Goal: Task Accomplishment & Management: Use online tool/utility

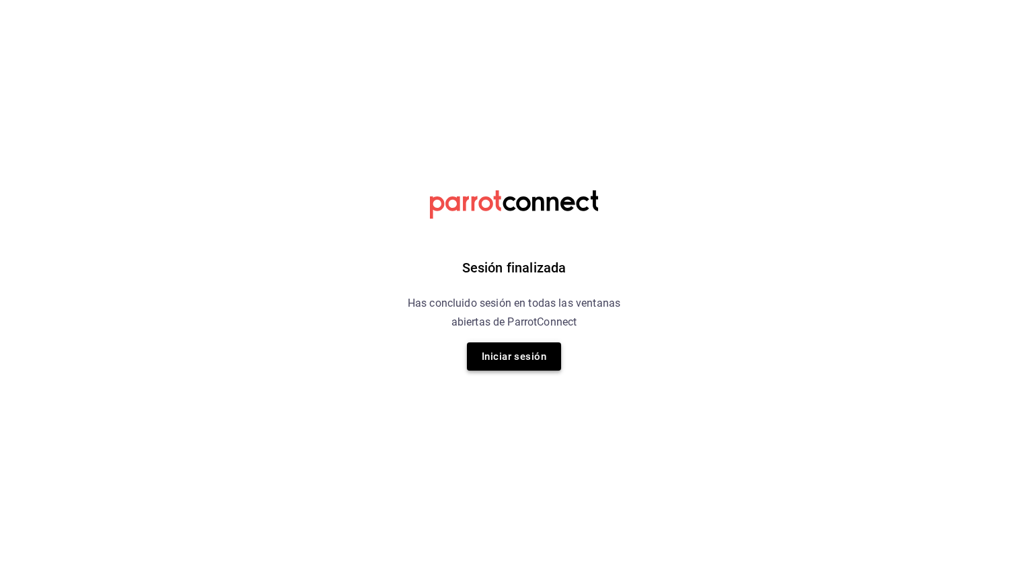
click at [493, 350] on button "Iniciar sesión" at bounding box center [514, 356] width 94 height 28
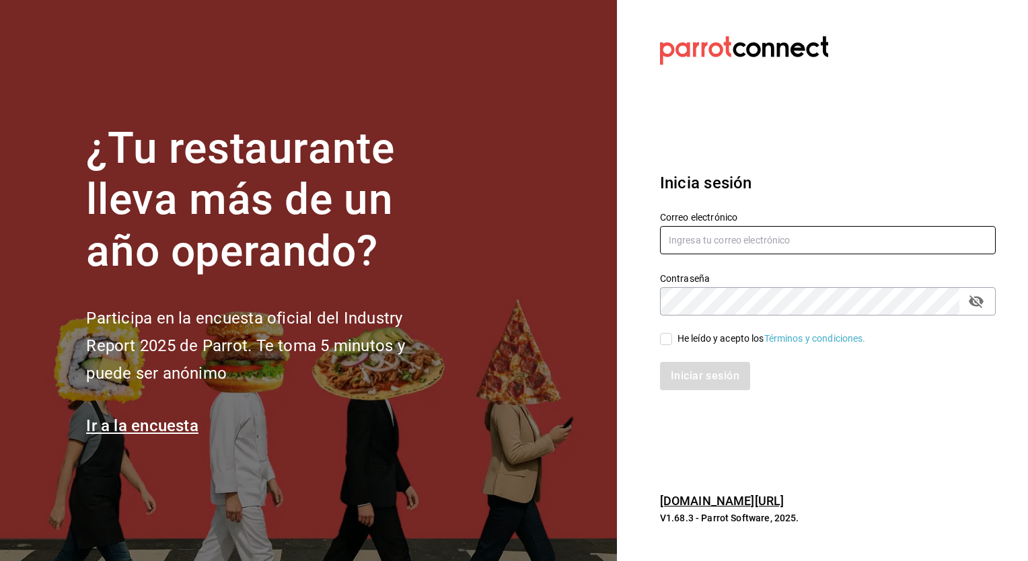
type input "[EMAIL_ADDRESS][DOMAIN_NAME]"
click at [667, 338] on input "He leído y acepto los Términos y condiciones." at bounding box center [666, 339] width 12 height 12
checkbox input "true"
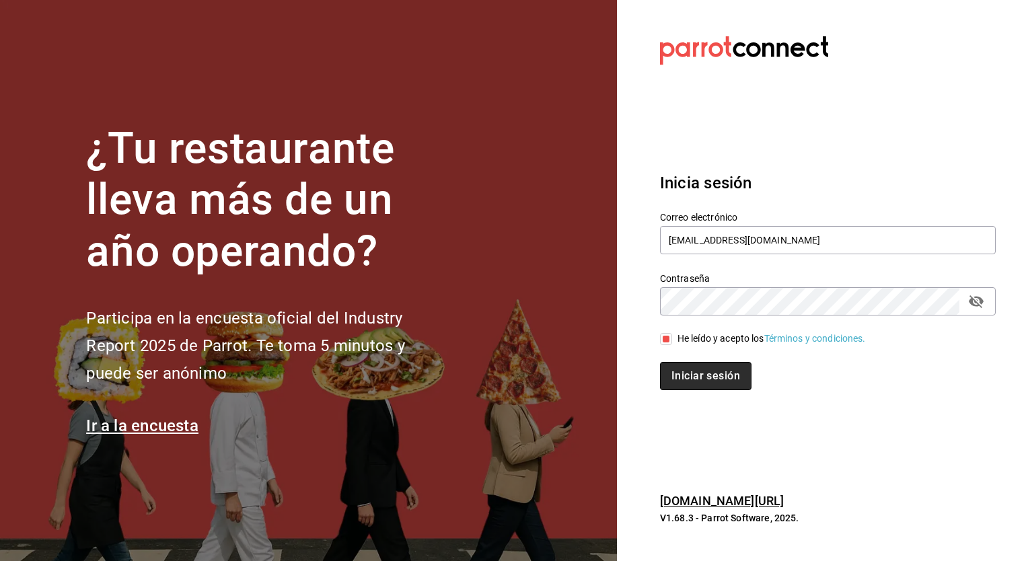
click at [697, 375] on button "Iniciar sesión" at bounding box center [706, 376] width 92 height 28
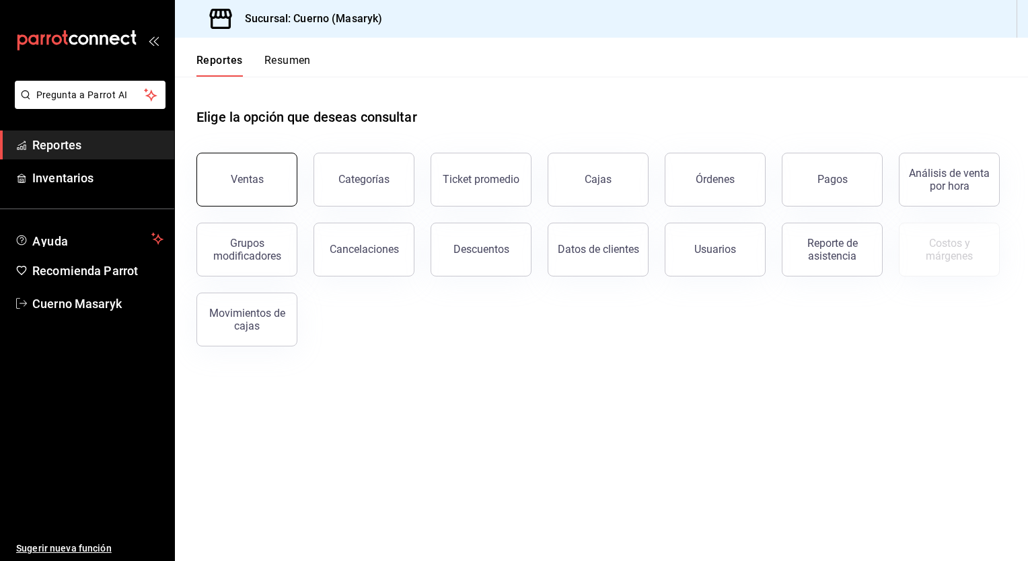
click at [230, 178] on button "Ventas" at bounding box center [246, 180] width 101 height 54
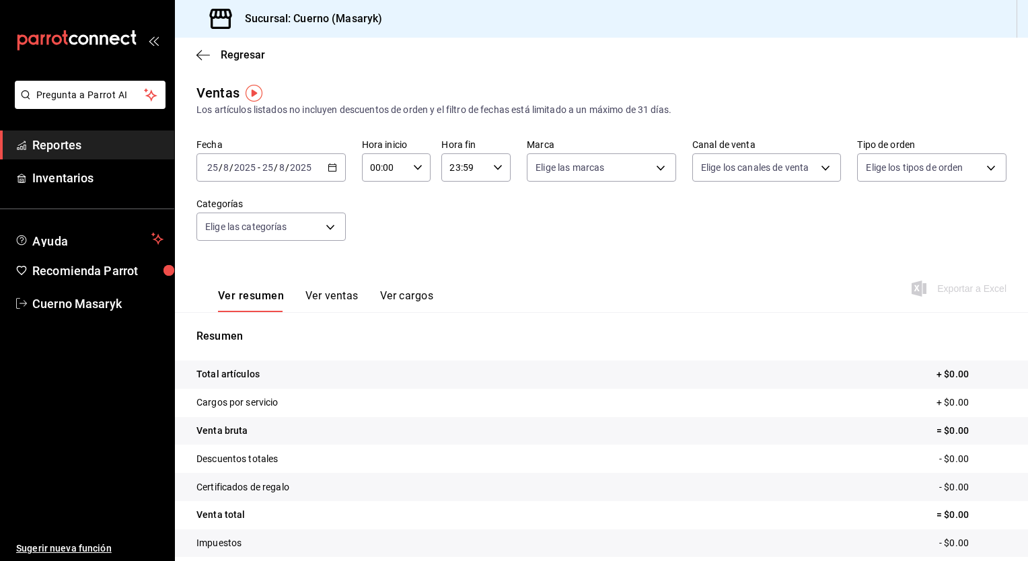
click at [335, 166] on div "2025-08-25 25 / 8 / 2025 - 2025-08-25 25 / 8 / 2025" at bounding box center [270, 167] width 149 height 28
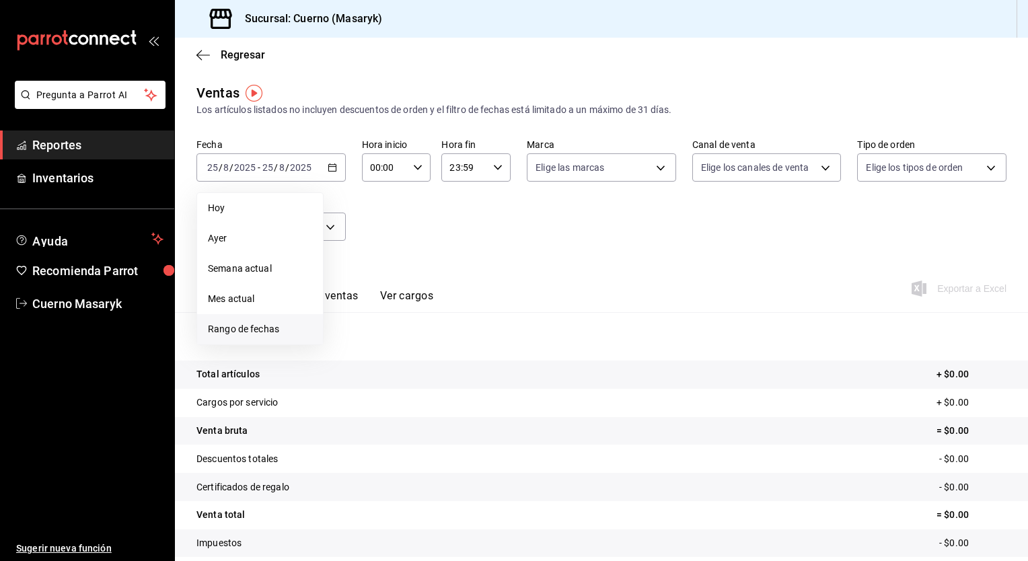
click at [254, 325] on span "Rango de fechas" at bounding box center [260, 329] width 104 height 14
click at [353, 344] on abbr "18" at bounding box center [351, 345] width 9 height 9
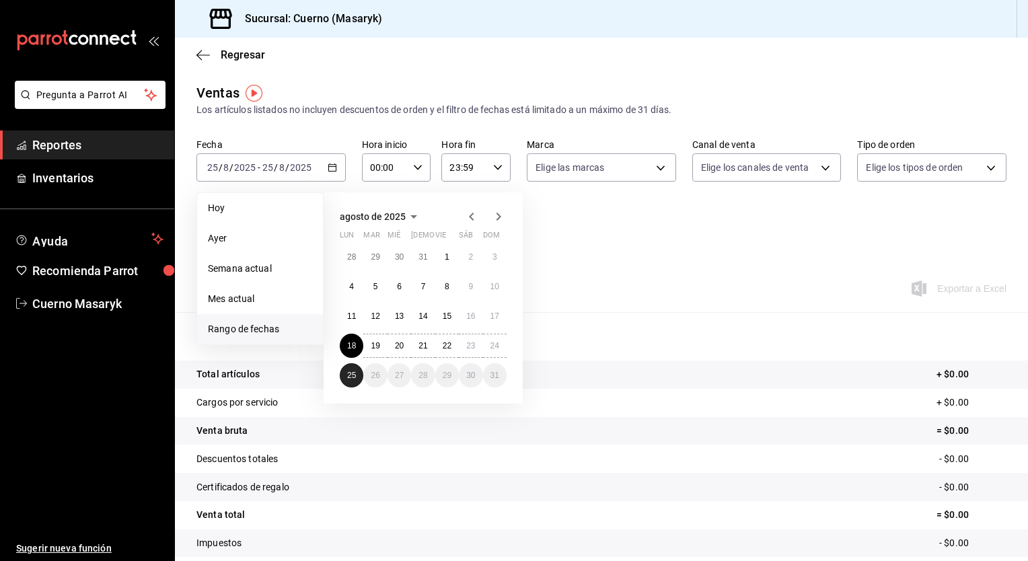
click at [347, 380] on button "25" at bounding box center [352, 375] width 24 height 24
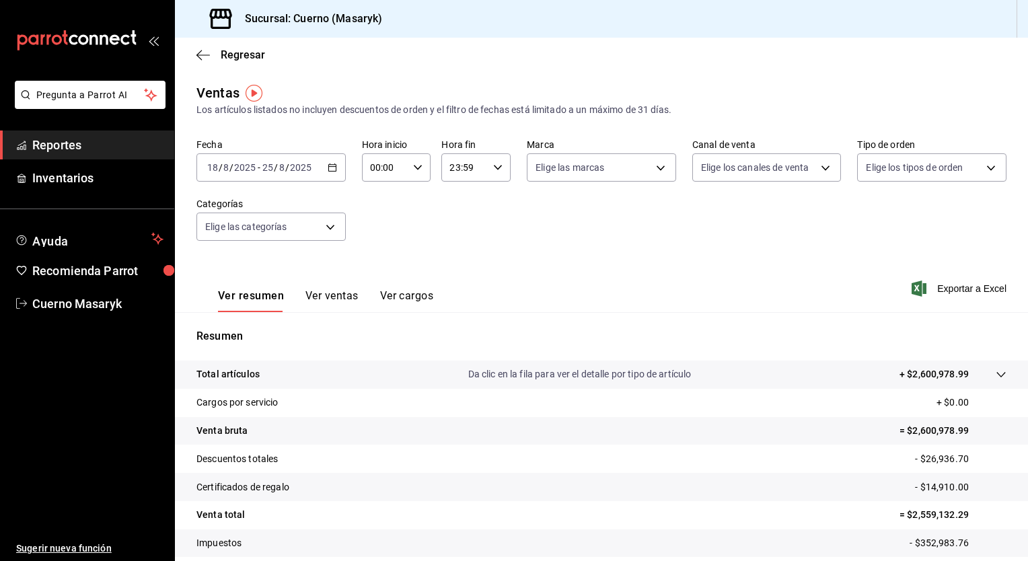
click at [407, 166] on div "00:00 Hora inicio" at bounding box center [396, 167] width 69 height 28
click at [375, 246] on span "05" at bounding box center [377, 245] width 13 height 11
type input "05:00"
click at [454, 164] on div at bounding box center [514, 280] width 1028 height 561
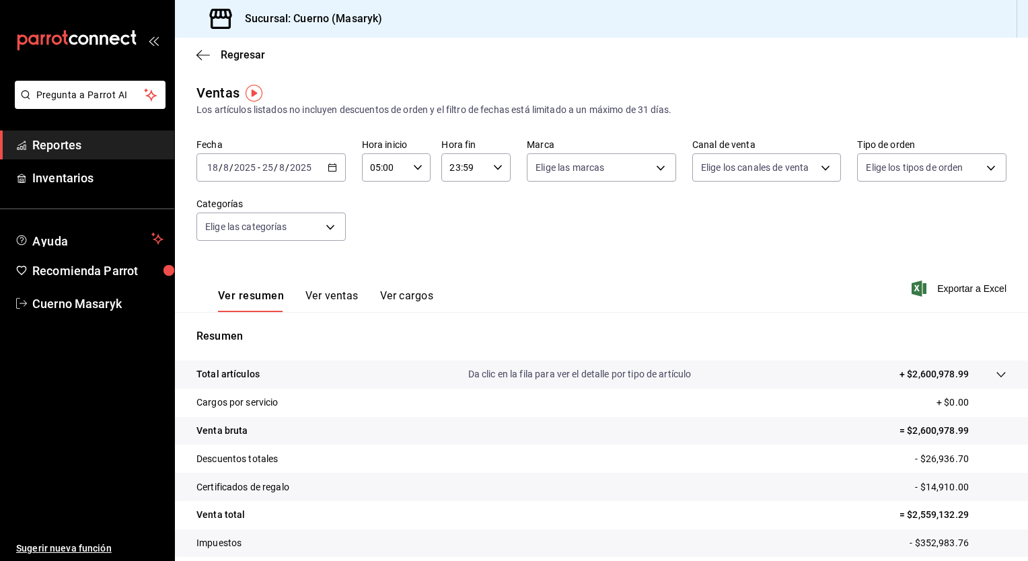
click at [472, 164] on input "23:59" at bounding box center [464, 167] width 46 height 27
click at [454, 254] on button "05" at bounding box center [455, 259] width 29 height 27
click at [491, 199] on span "00" at bounding box center [490, 201] width 13 height 11
type input "05:00"
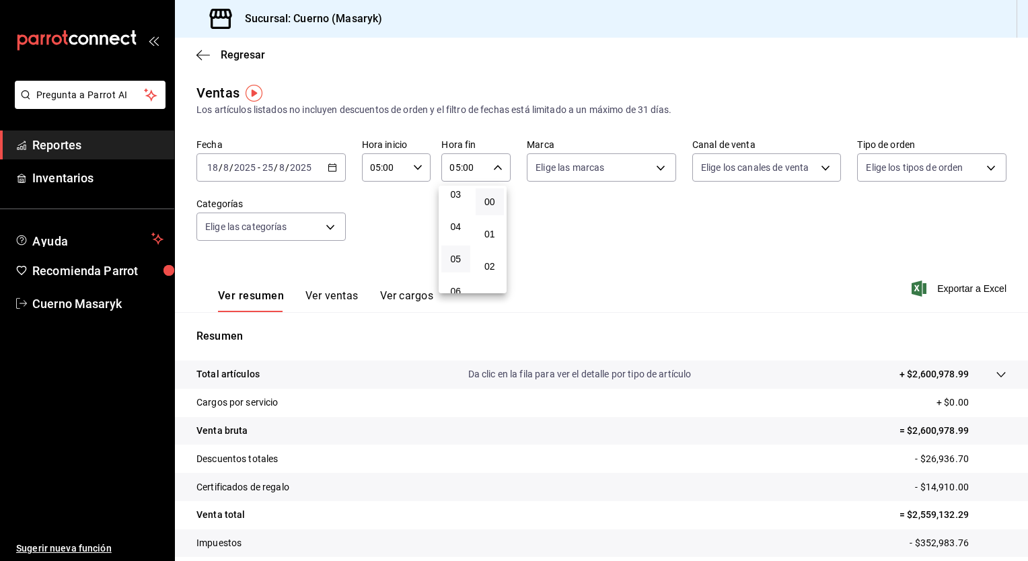
click at [622, 164] on div at bounding box center [514, 280] width 1028 height 561
click at [622, 164] on body "Pregunta a Parrot AI Reportes Inventarios Ayuda Recomienda Parrot Cuerno Masary…" at bounding box center [514, 280] width 1028 height 561
click at [587, 214] on span "Ver todas" at bounding box center [580, 220] width 41 height 14
type input "4ea0d660-02b3-4785-bb88-48b5ef6e196c"
checkbox input "true"
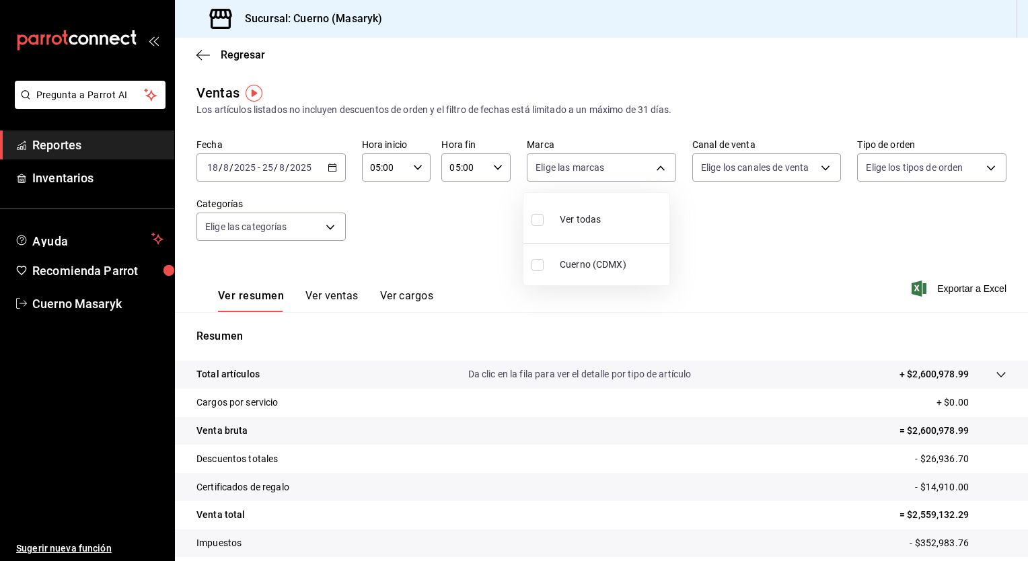
checkbox input "true"
click at [777, 170] on div at bounding box center [514, 280] width 1028 height 561
click at [777, 170] on body "Pregunta a Parrot AI Reportes Inventarios Ayuda Recomienda Parrot Cuerno Masary…" at bounding box center [514, 280] width 1028 height 561
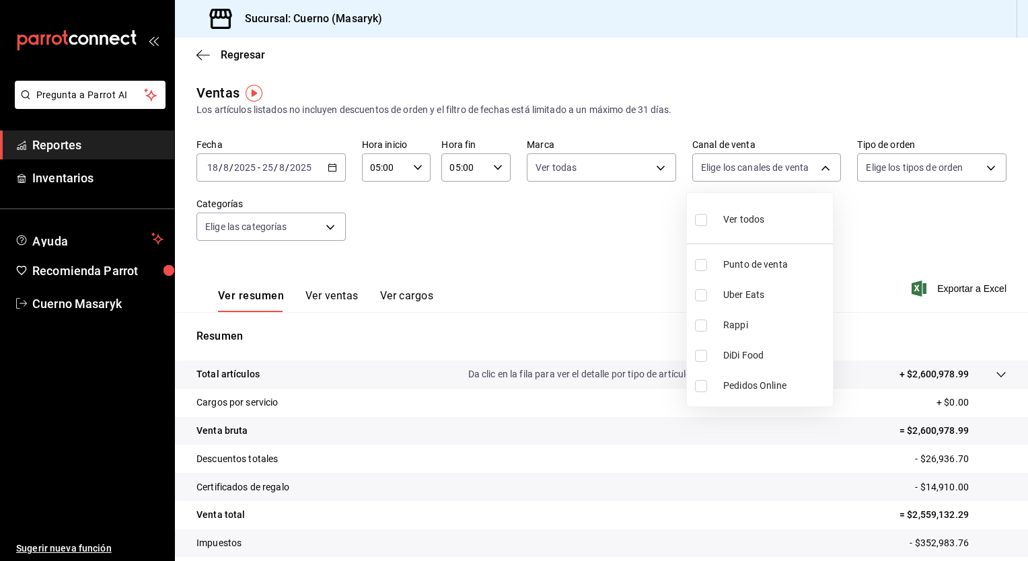
click at [750, 223] on span "Ver todos" at bounding box center [743, 220] width 41 height 14
type input "PARROT,UBER_EATS,RAPPI,DIDI_FOOD,ONLINE"
checkbox input "true"
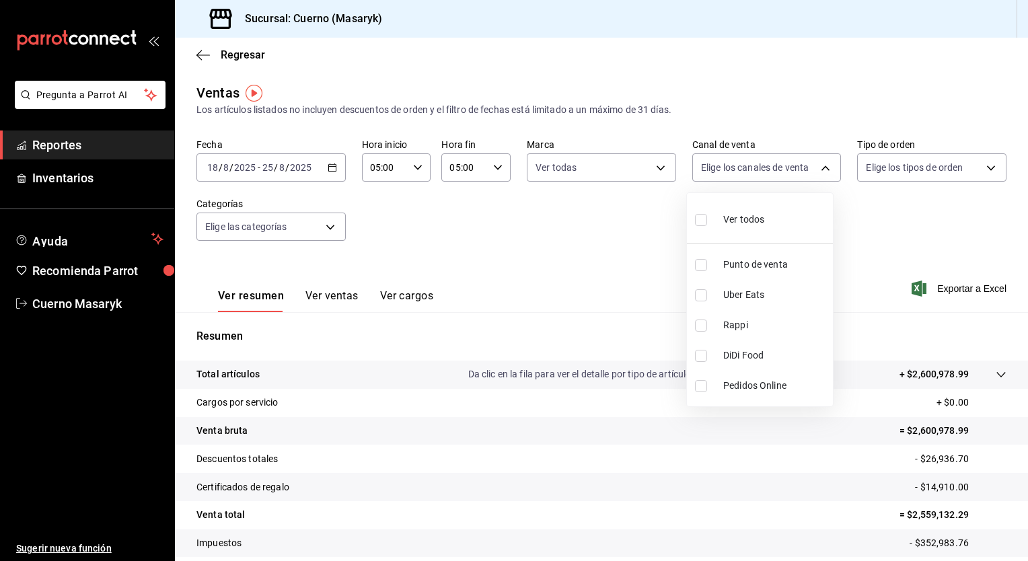
checkbox input "true"
click at [891, 176] on div at bounding box center [514, 280] width 1028 height 561
click at [891, 176] on body "Pregunta a Parrot AI Reportes Inventarios Ayuda Recomienda Parrot Cuerno Masary…" at bounding box center [514, 280] width 1028 height 561
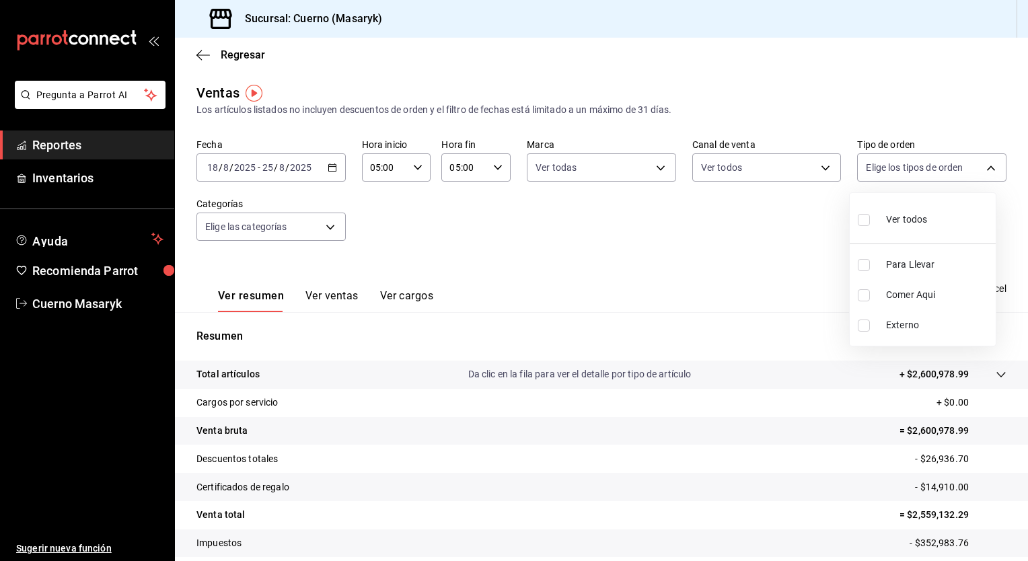
click at [891, 218] on span "Ver todos" at bounding box center [906, 220] width 41 height 14
type input "d8208262-291b-4595-bbfa-ed1e8660efdb,73ecdc8a-b505-4242-b24a-d5f1595b9b0a,EXTER…"
checkbox input "true"
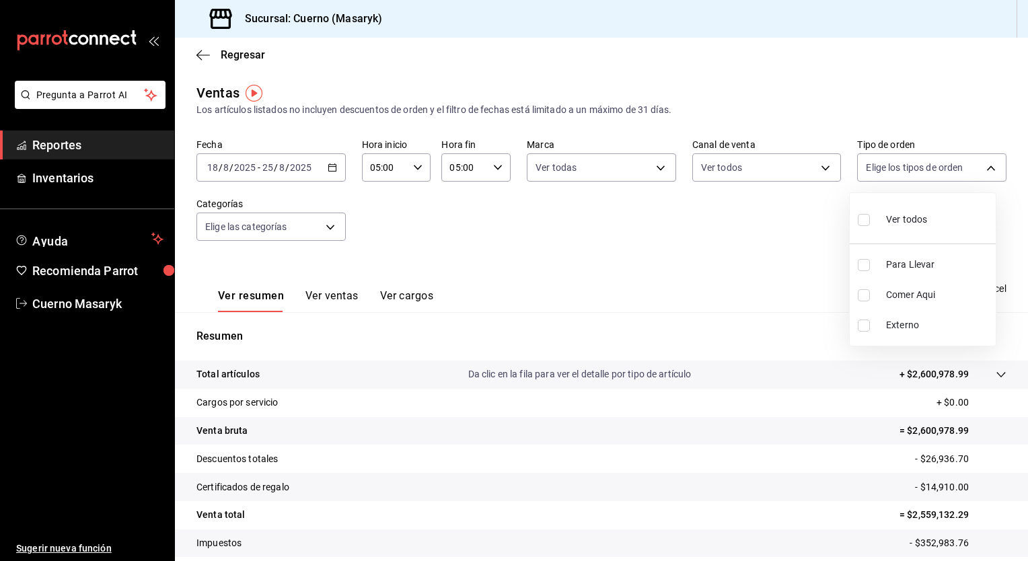
checkbox input "true"
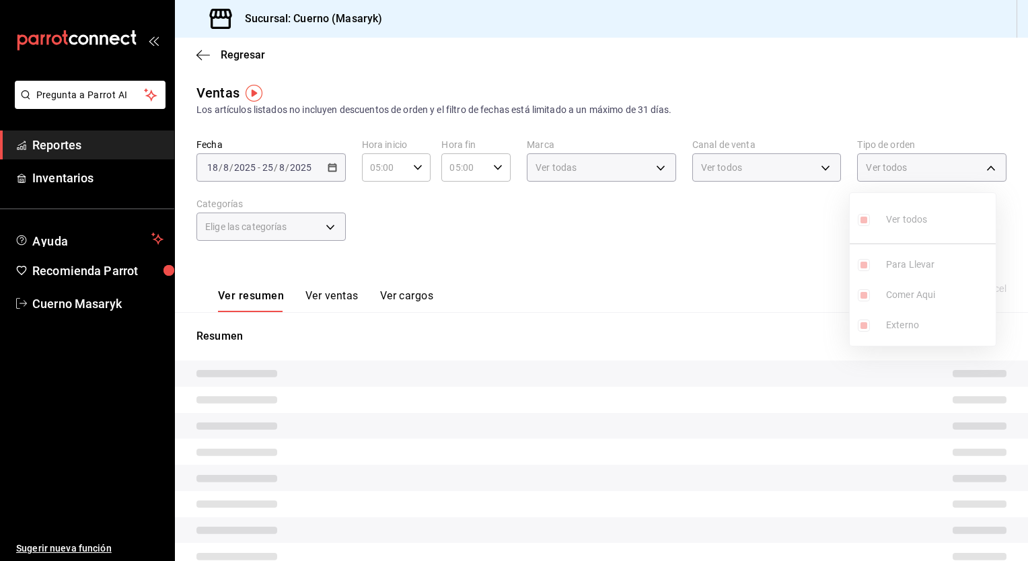
click at [652, 244] on div at bounding box center [514, 280] width 1028 height 561
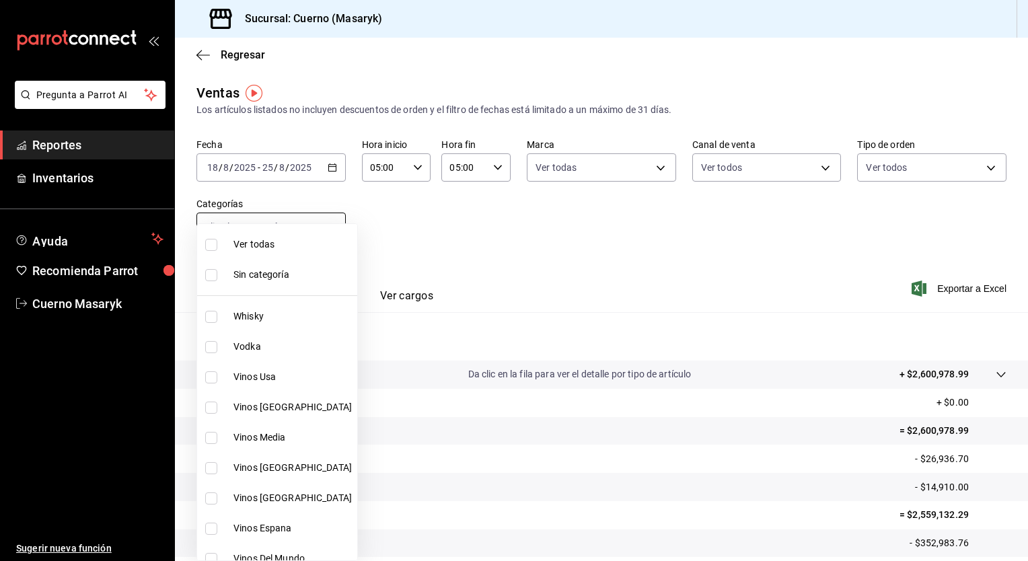
click at [336, 238] on body "Pregunta a Parrot AI Reportes Inventarios Ayuda Recomienda Parrot Cuerno Masary…" at bounding box center [514, 280] width 1028 height 561
click at [312, 254] on li "Ver todas" at bounding box center [277, 244] width 160 height 30
type input "c67b51a2-384c-483e-a5be-40afd3eac247,ec1a4520-4a99-4810-921e-4abf40ebc8c6,cd2d5…"
checkbox input "true"
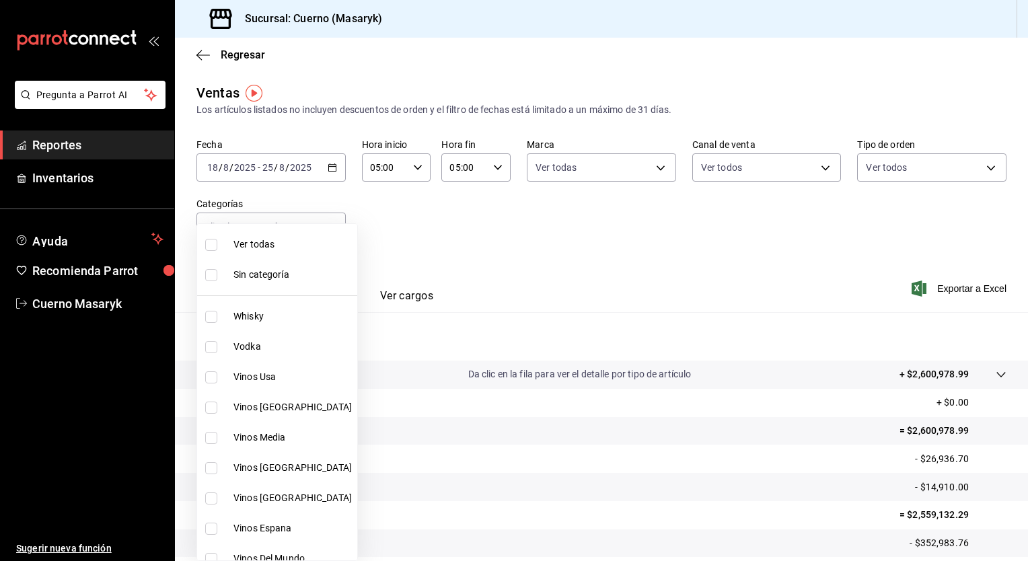
checkbox input "true"
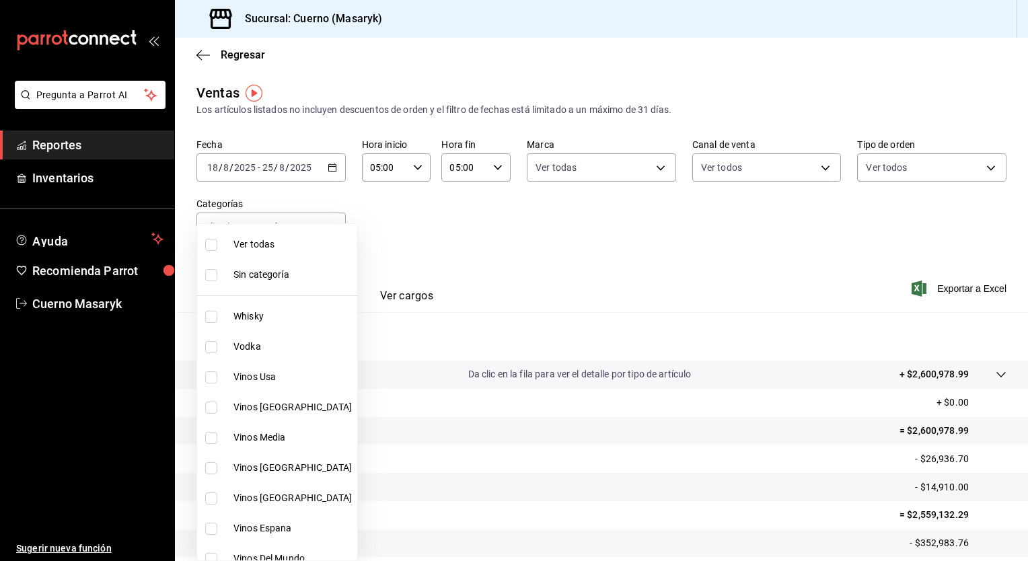
checkbox input "true"
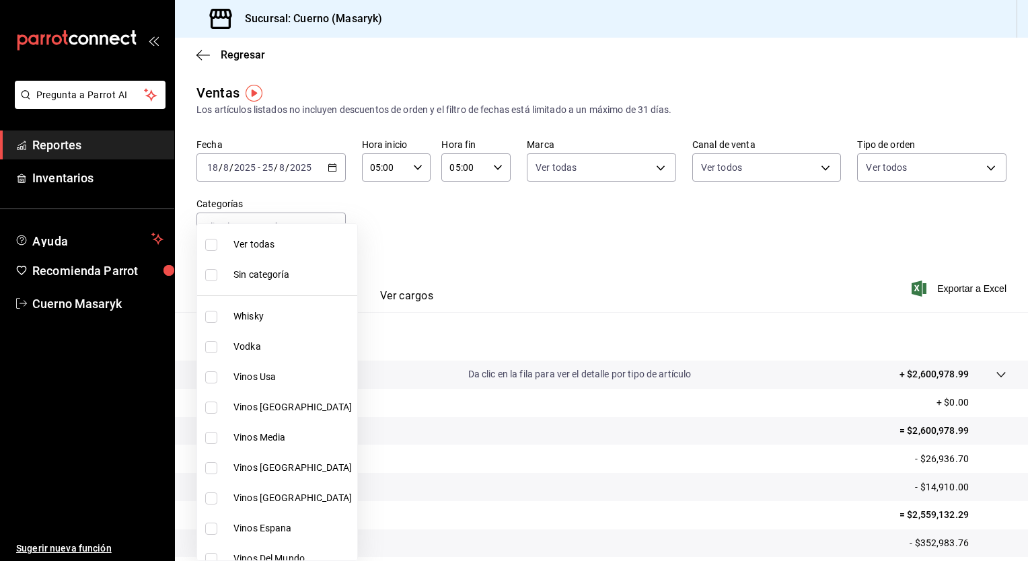
checkbox input "true"
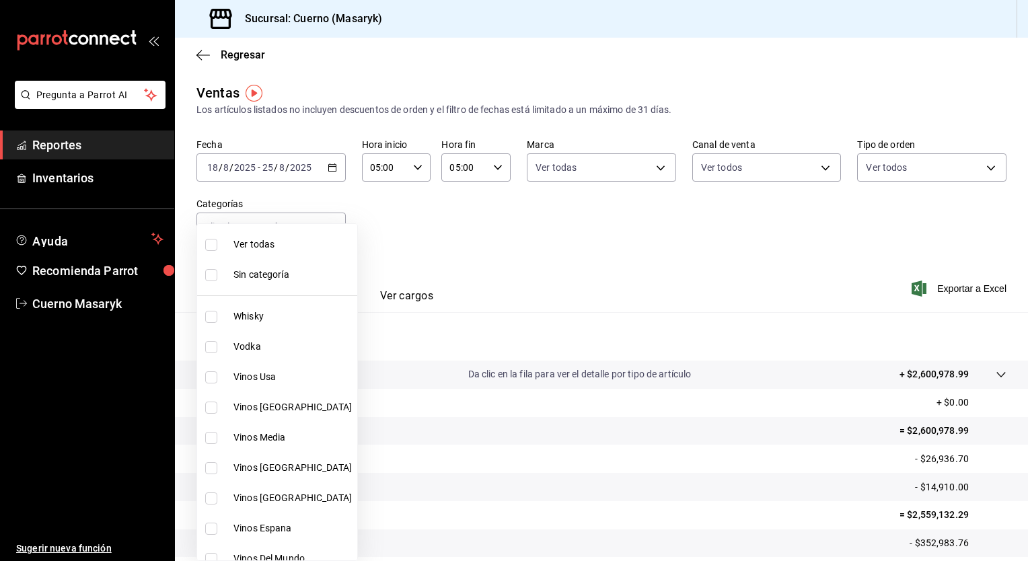
checkbox input "true"
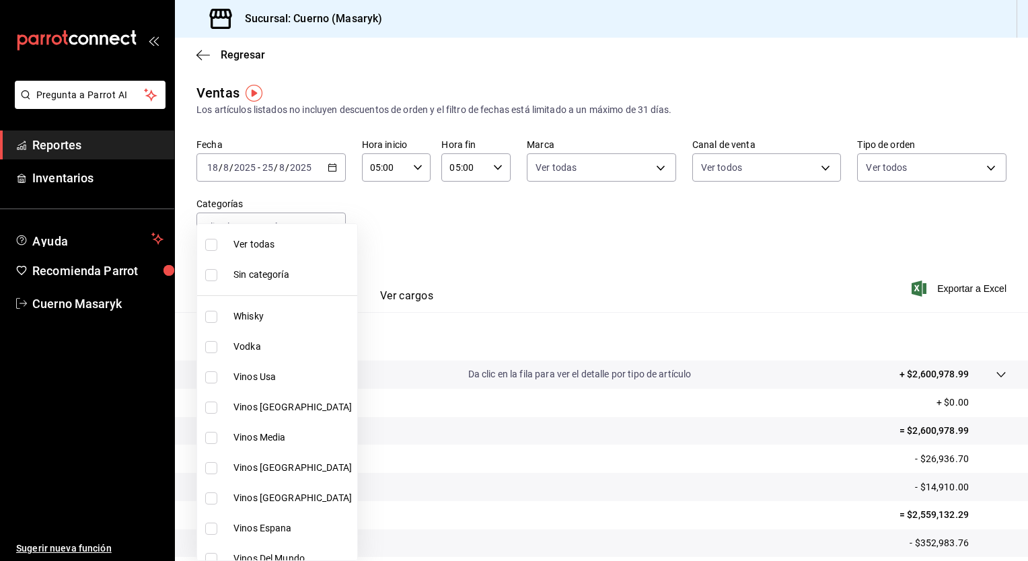
checkbox input "true"
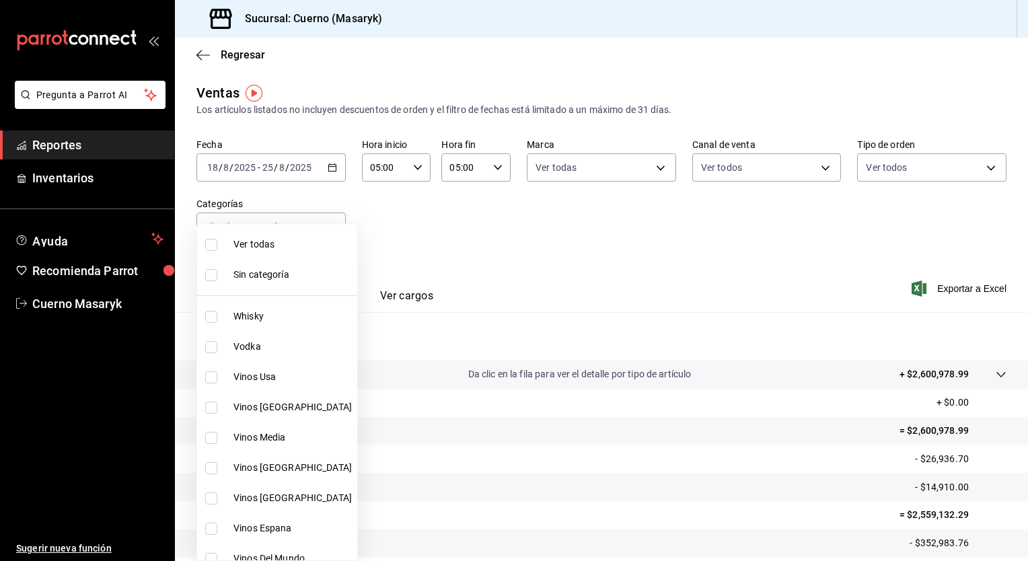
checkbox input "true"
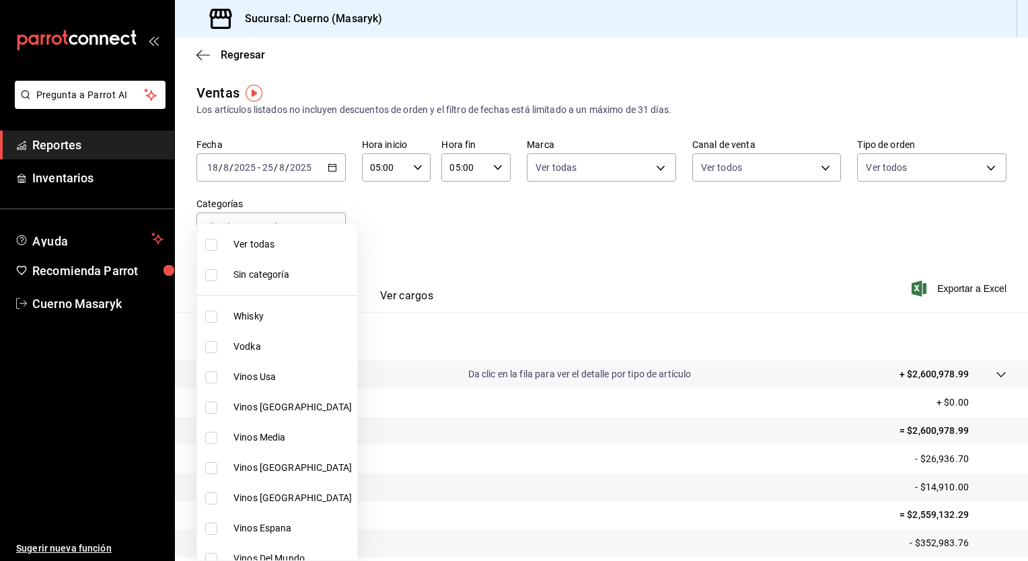
checkbox input "true"
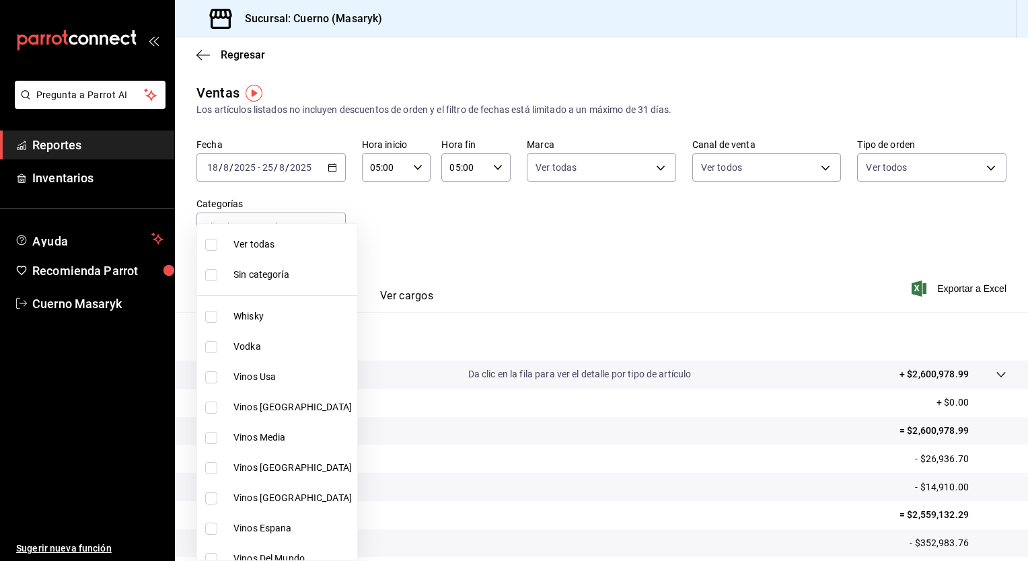
checkbox input "true"
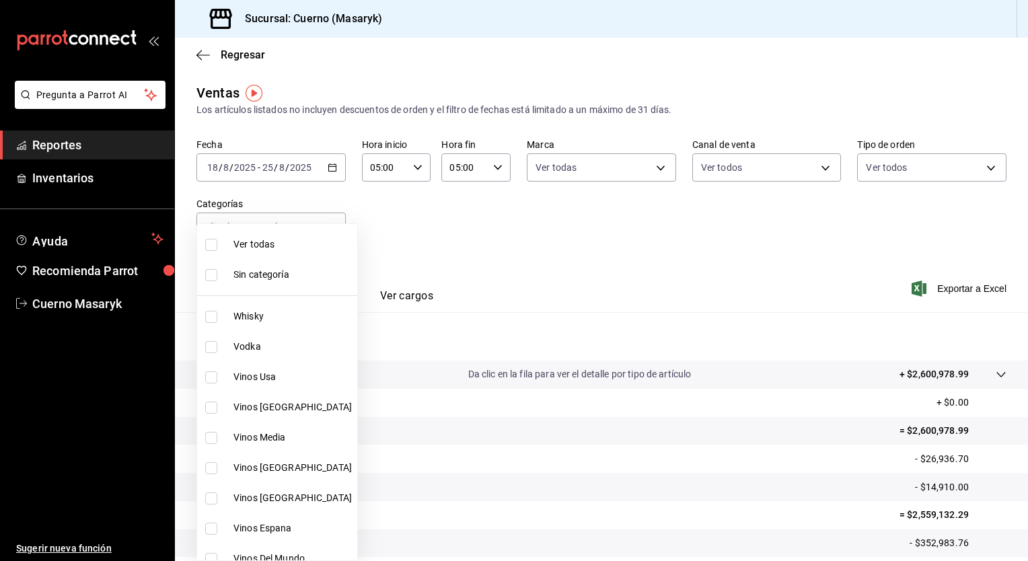
checkbox input "true"
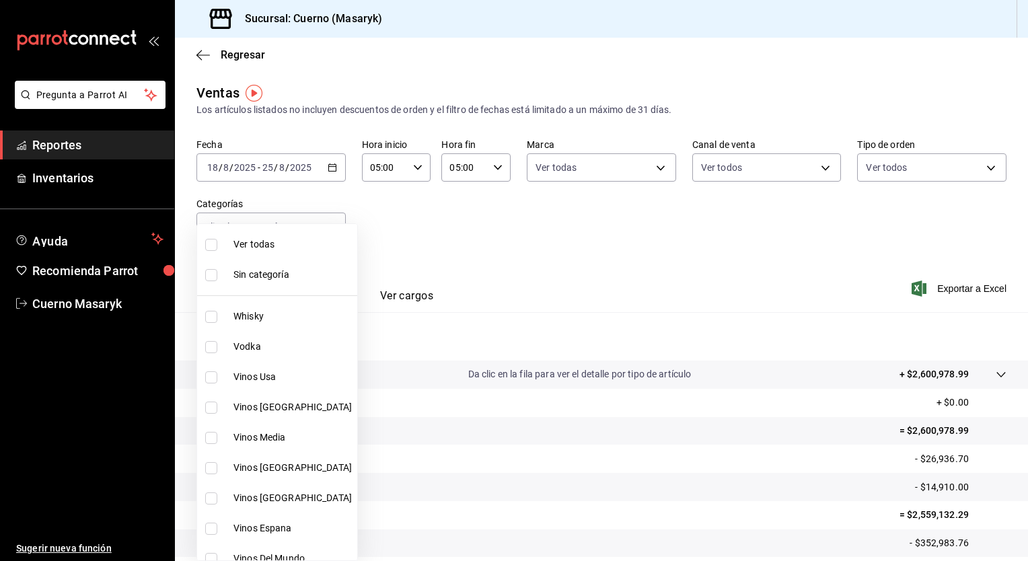
checkbox input "true"
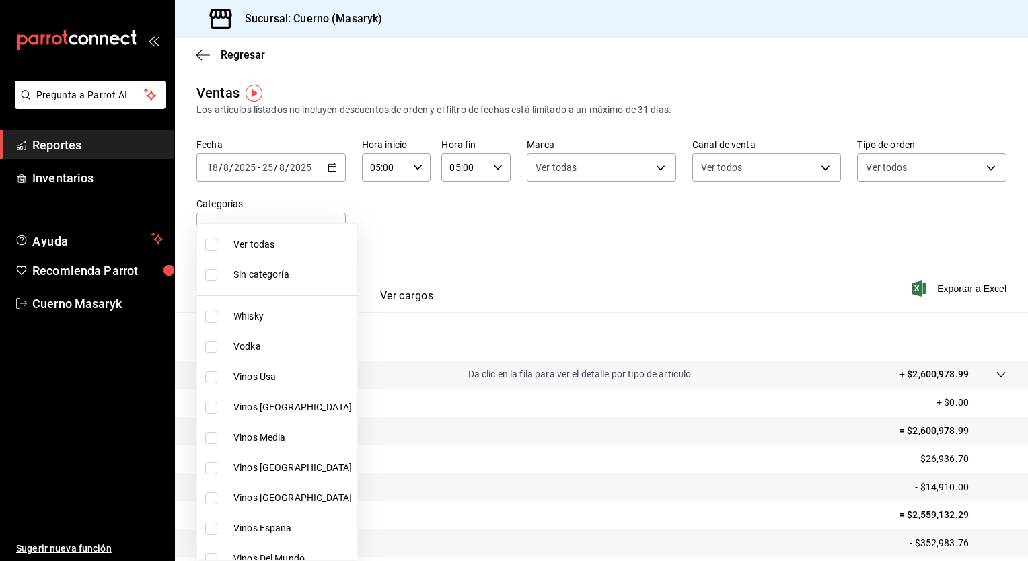
checkbox input "true"
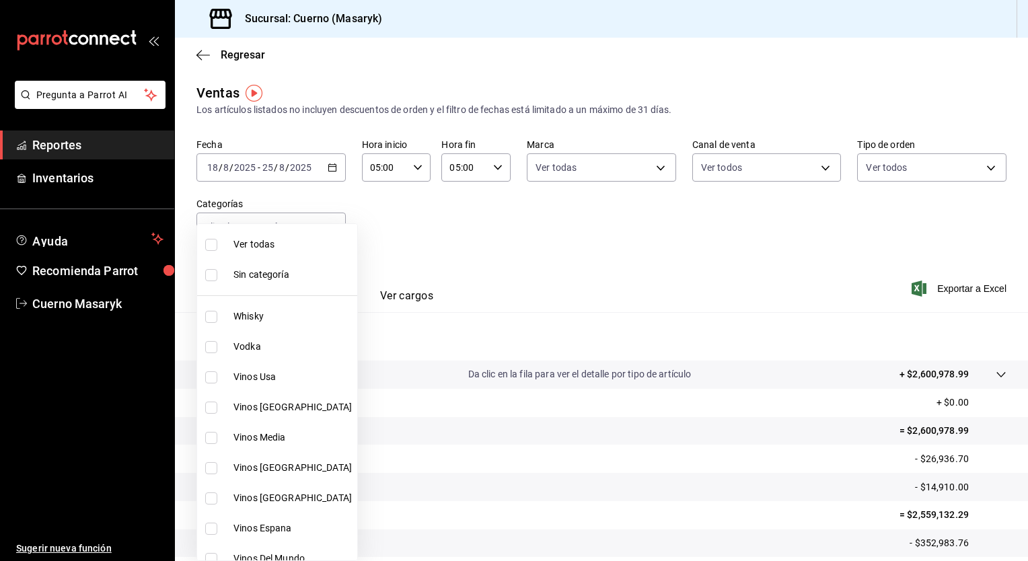
checkbox input "true"
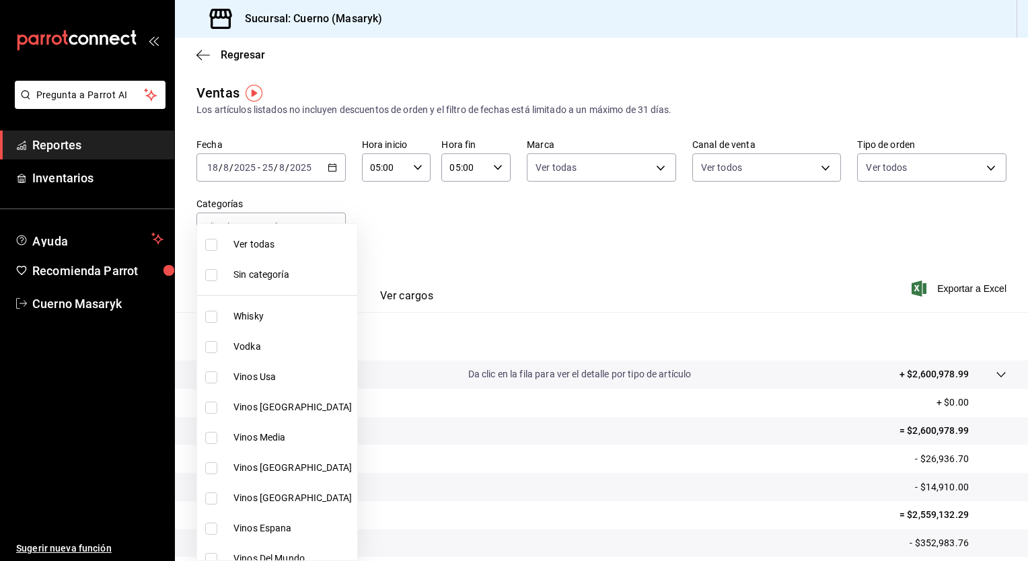
checkbox input "true"
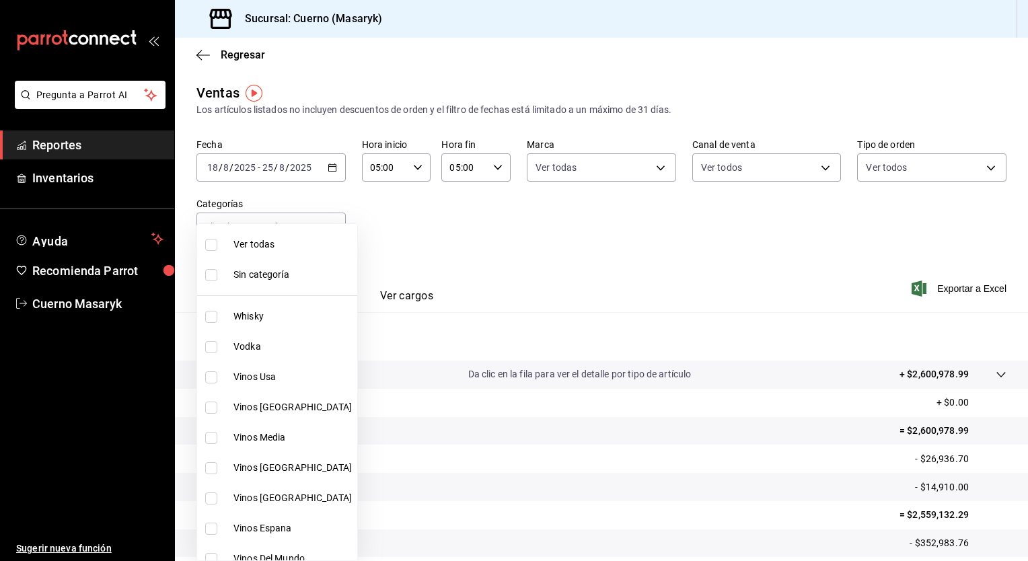
checkbox input "true"
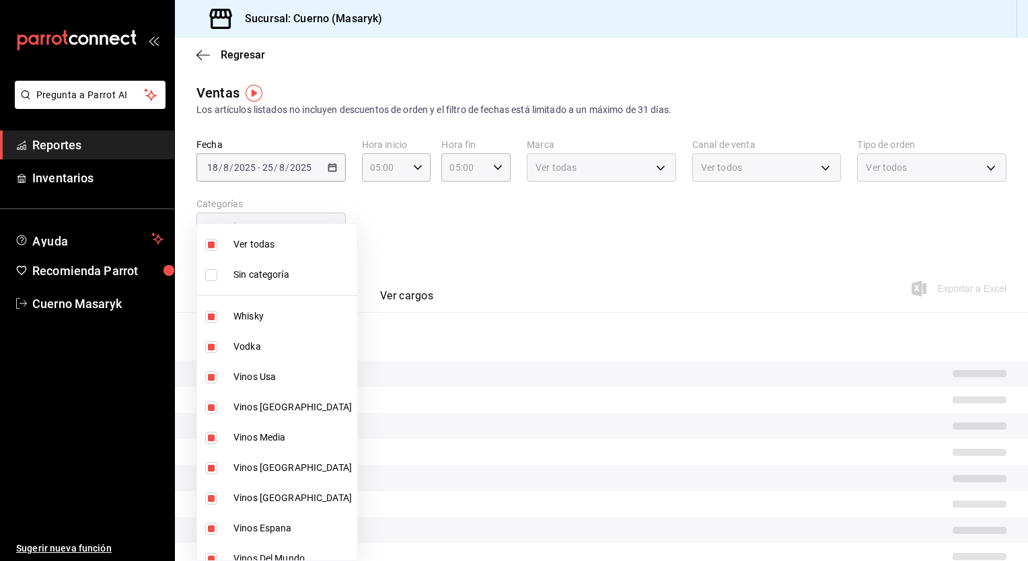
click at [571, 235] on div at bounding box center [514, 280] width 1028 height 561
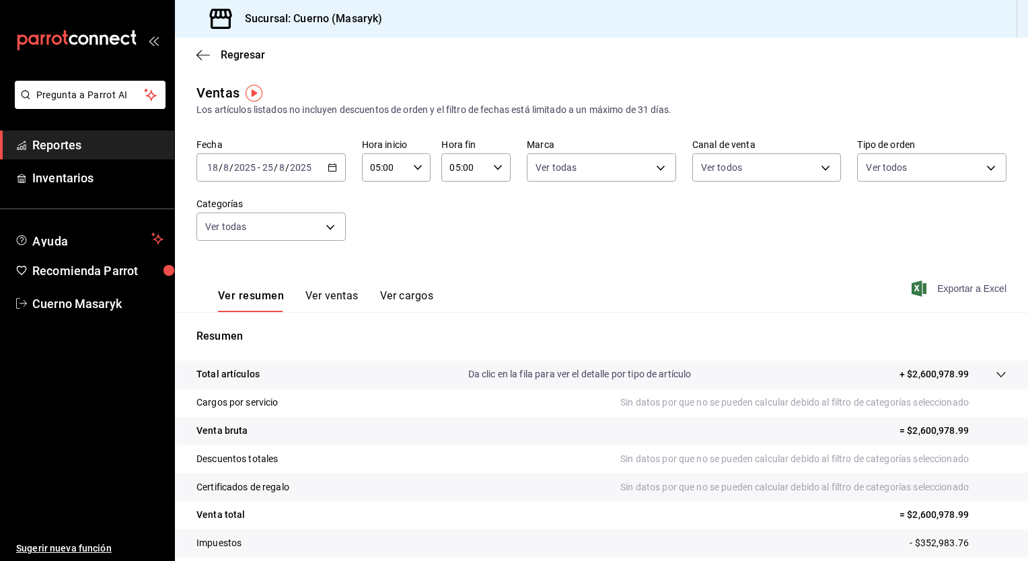
click at [973, 287] on span "Exportar a Excel" at bounding box center [960, 289] width 92 height 16
